Goal: Transaction & Acquisition: Purchase product/service

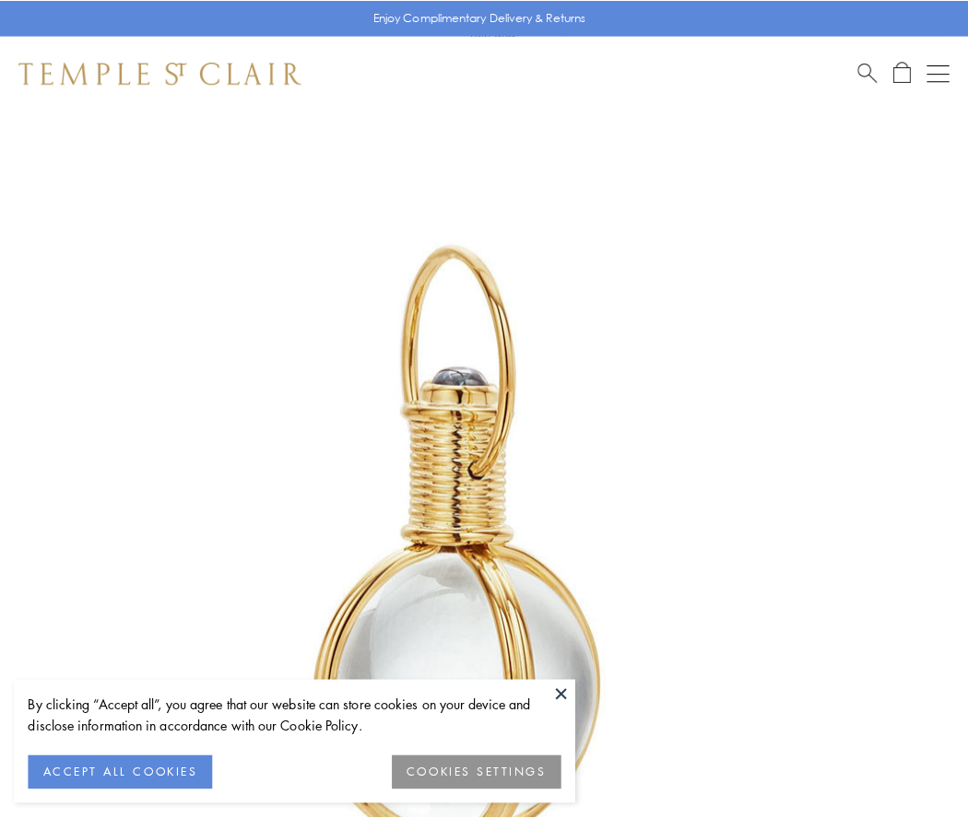
scroll to position [481, 0]
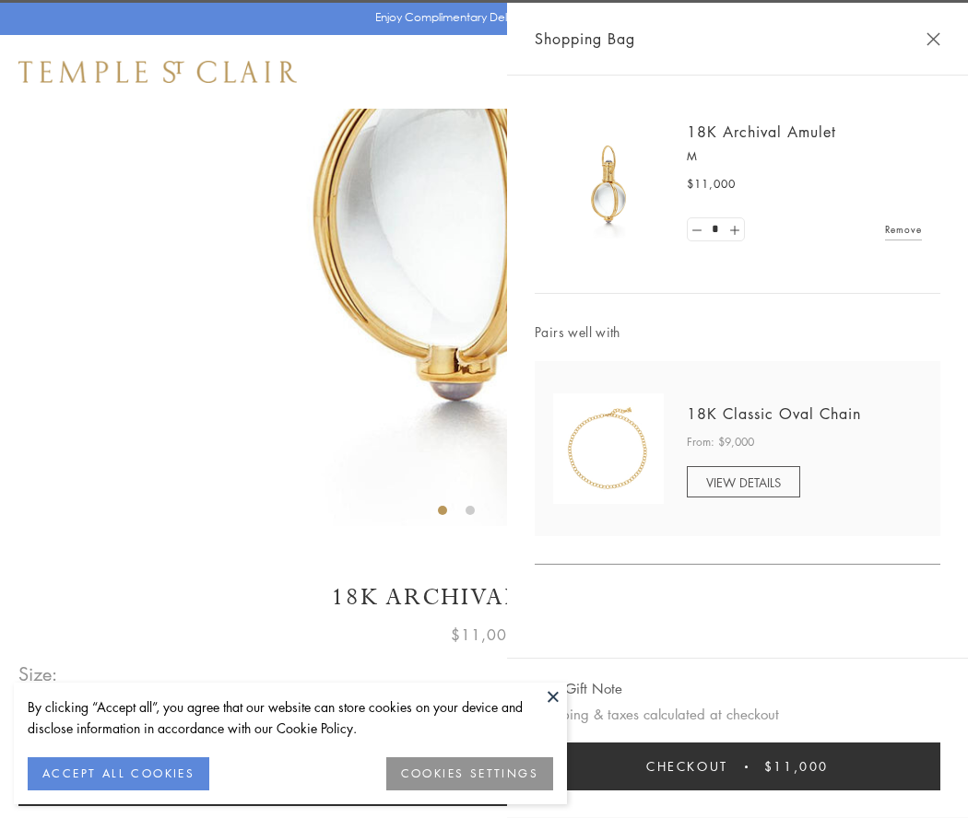
click at [737, 767] on button "Checkout $11,000" at bounding box center [736, 767] width 405 height 48
